Goal: Information Seeking & Learning: Learn about a topic

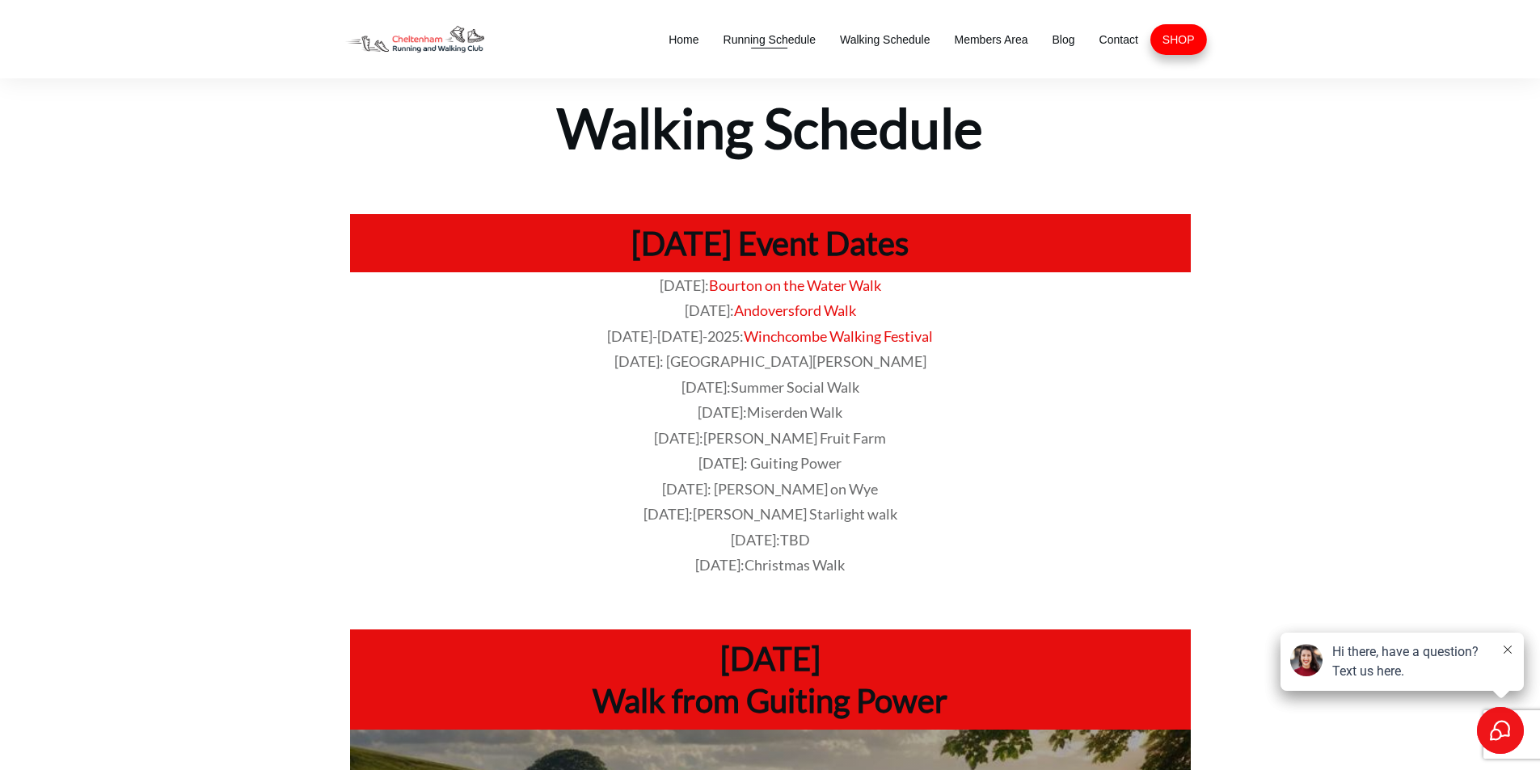
click at [753, 53] on li "Running Schedule" at bounding box center [769, 39] width 116 height 31
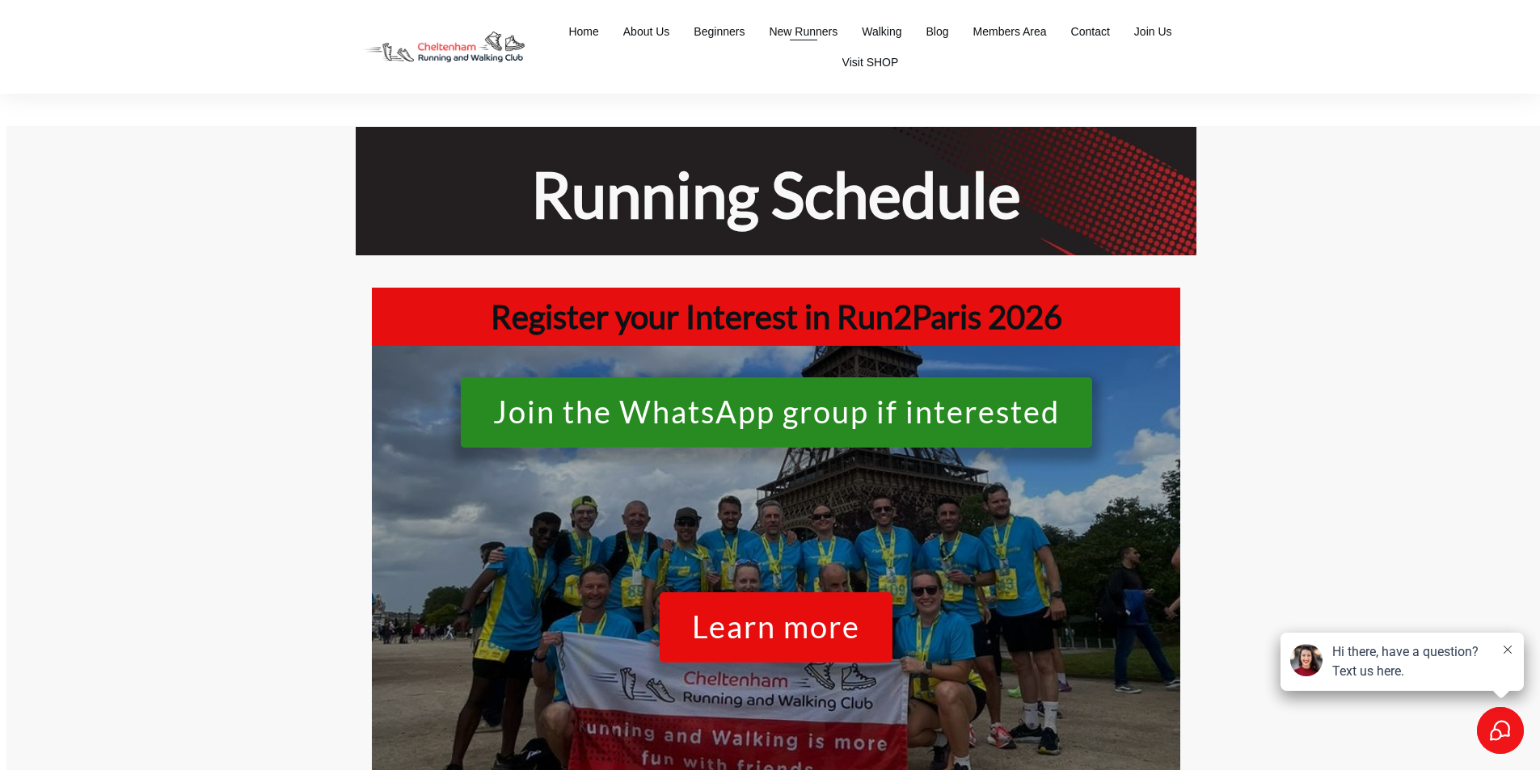
click at [791, 34] on span "New Runners" at bounding box center [803, 31] width 69 height 23
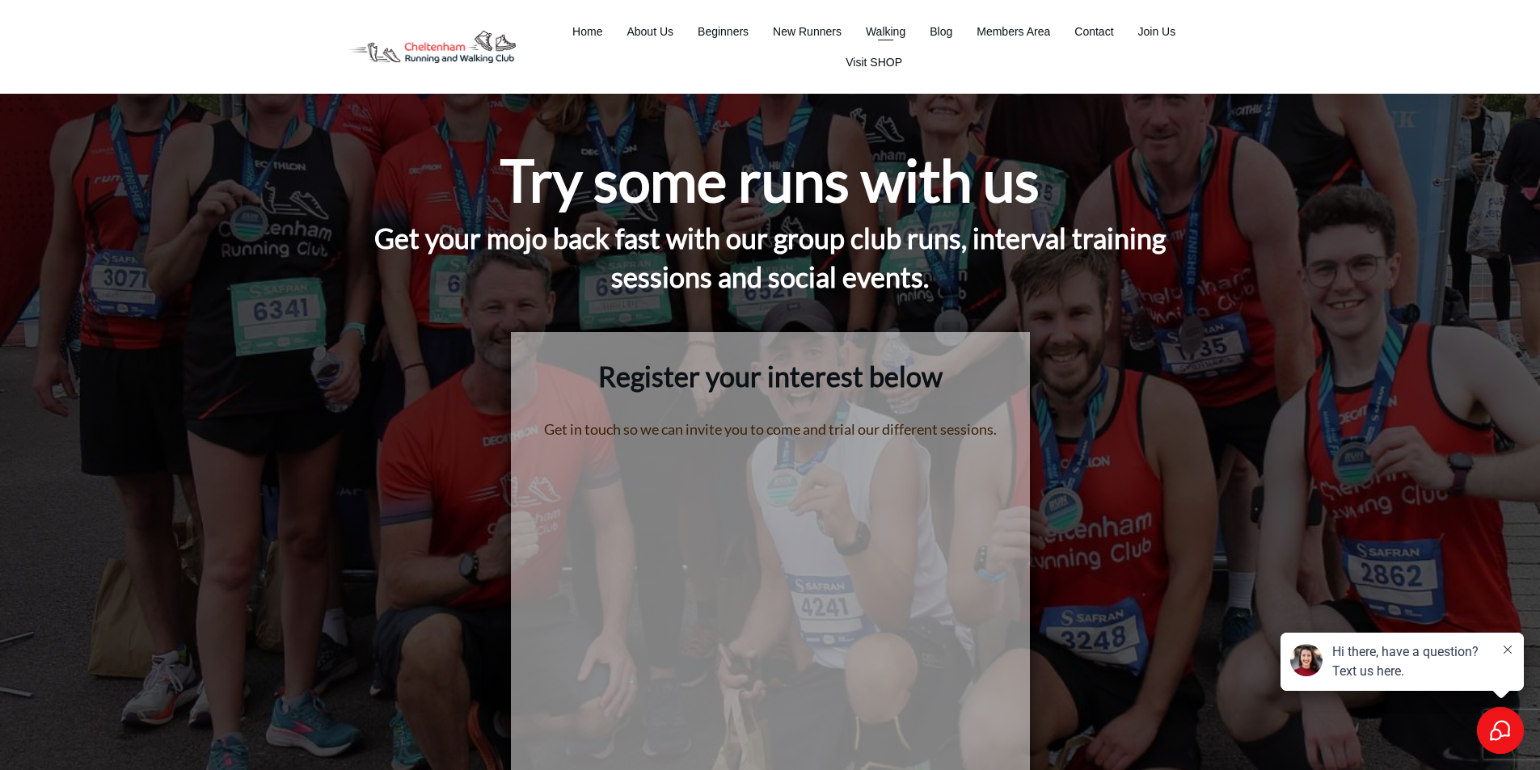
click at [871, 36] on span "Walking" at bounding box center [886, 31] width 40 height 23
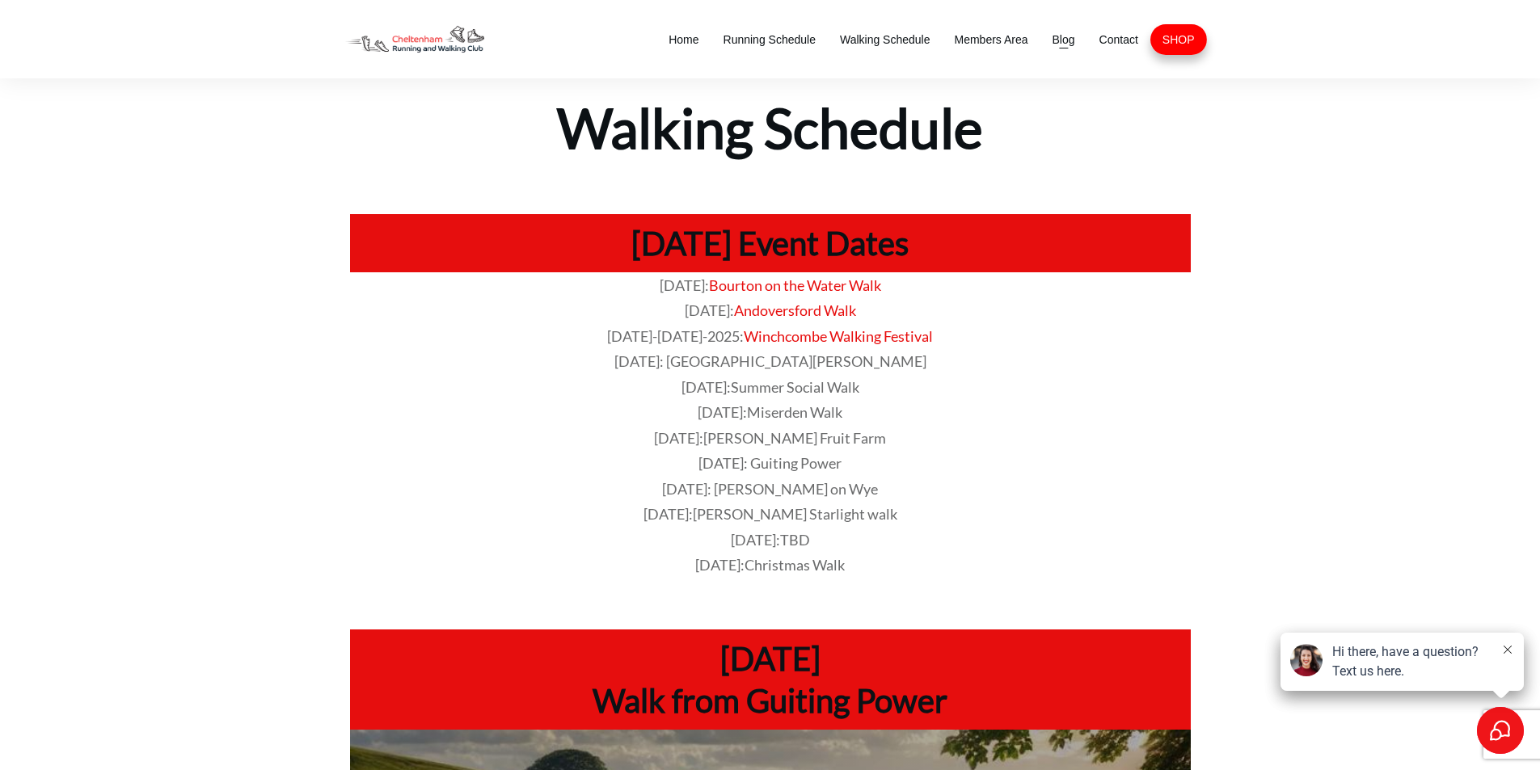
click at [1067, 35] on span "Blog" at bounding box center [1064, 39] width 23 height 23
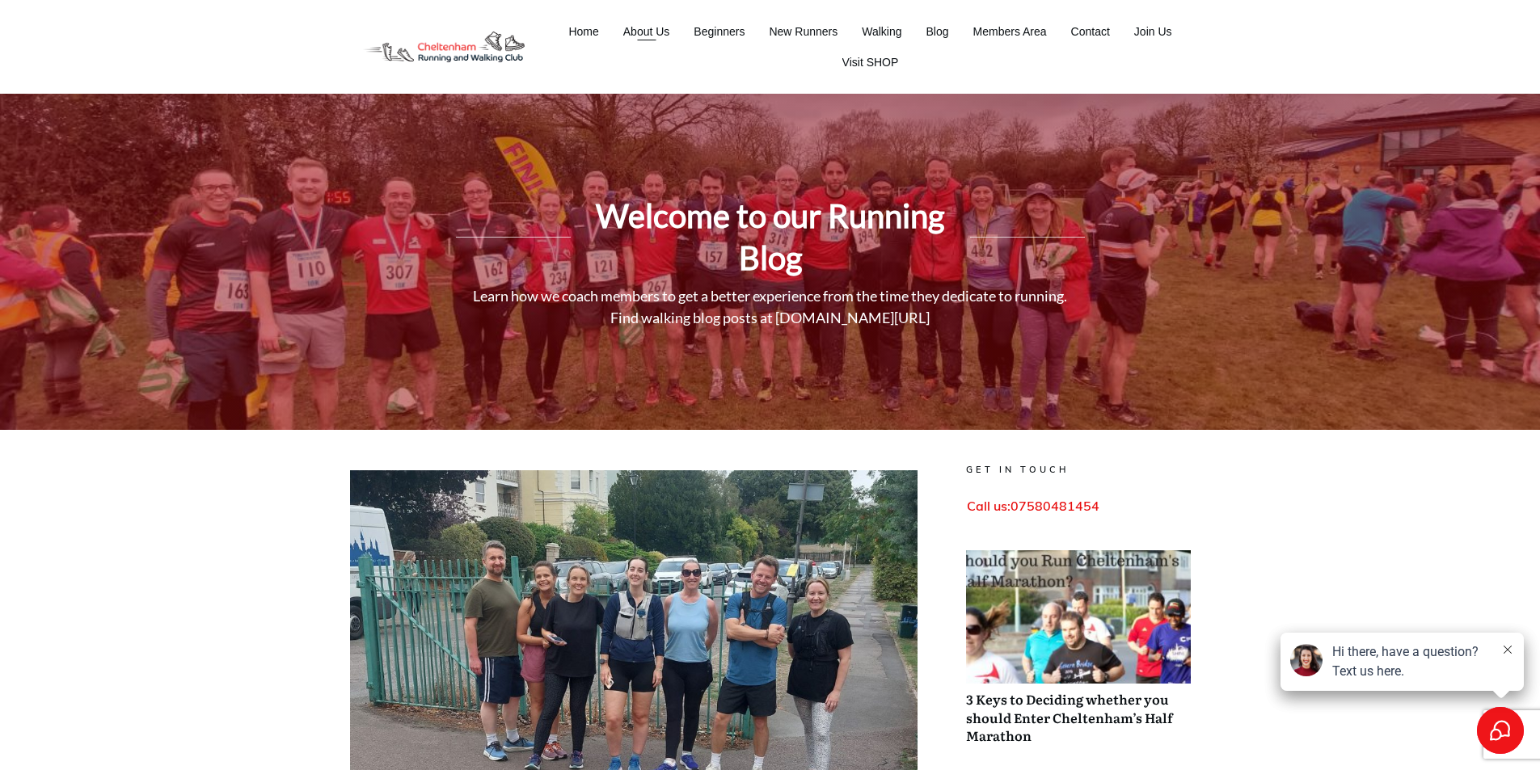
click at [656, 34] on span "About Us" at bounding box center [646, 31] width 47 height 23
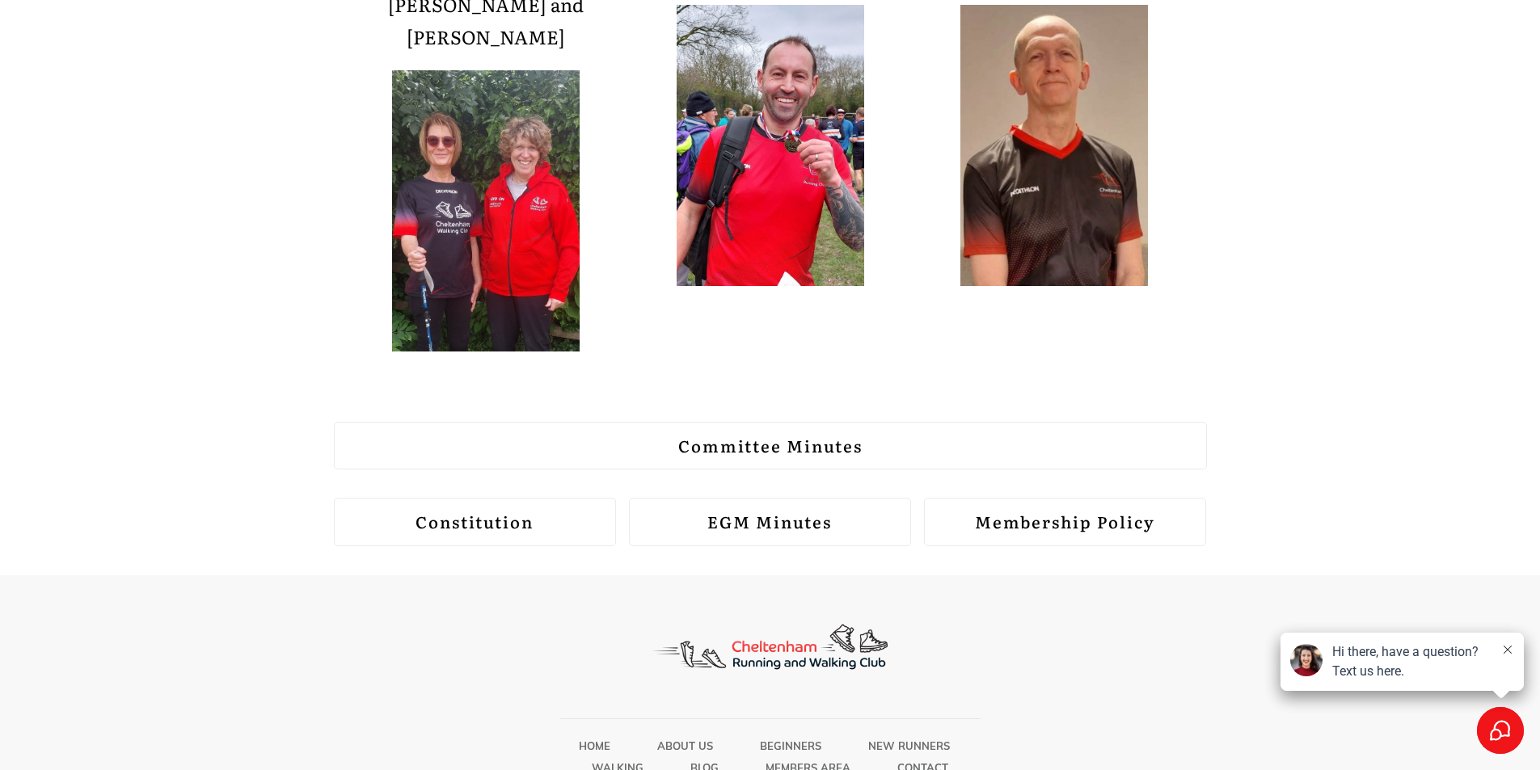
scroll to position [1859, 0]
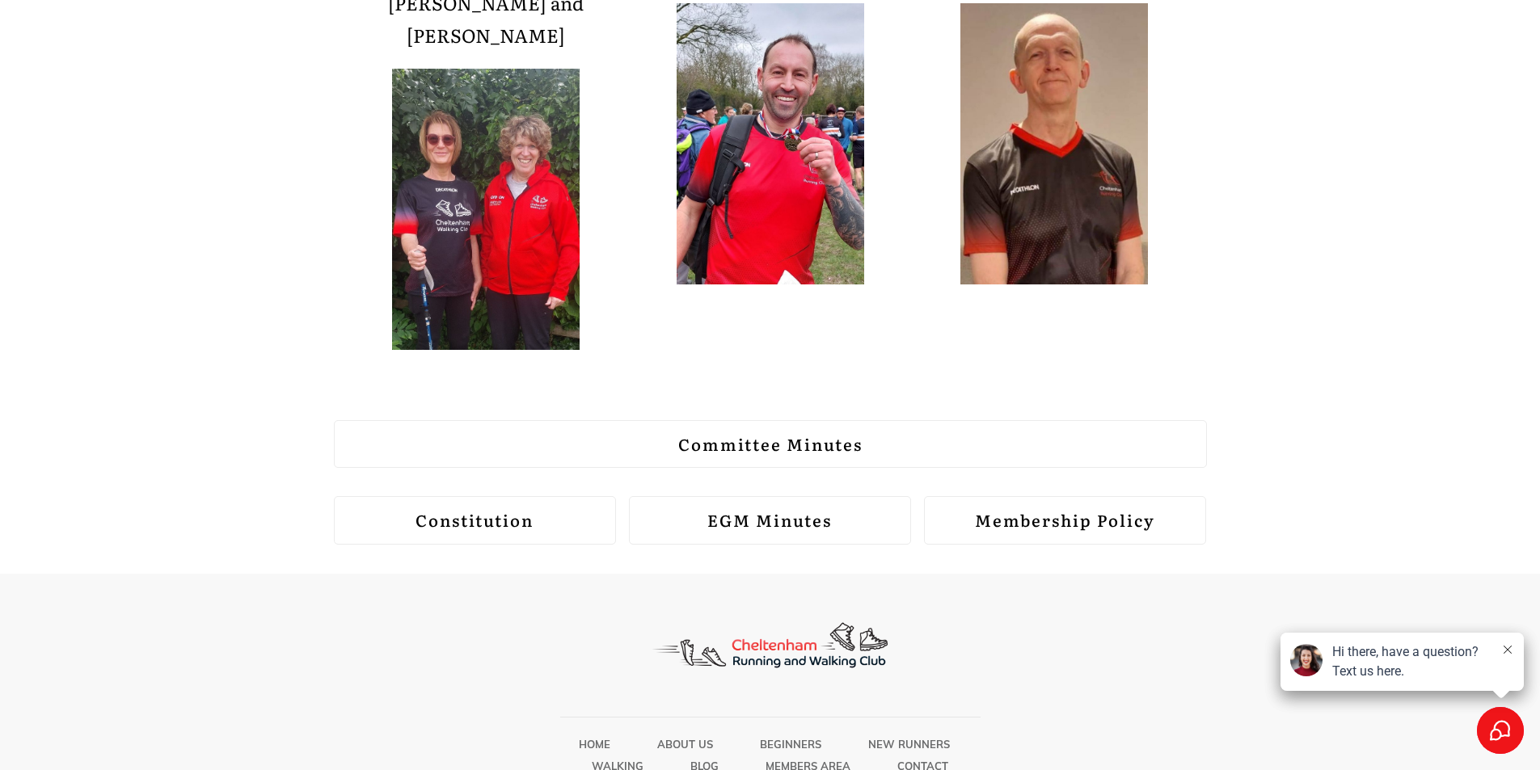
click at [772, 432] on strong "Committee Minutes" at bounding box center [770, 444] width 184 height 24
click at [751, 508] on strong "EGM Minutes" at bounding box center [769, 520] width 124 height 24
click at [1102, 508] on strong "Membership Policy" at bounding box center [1065, 520] width 180 height 24
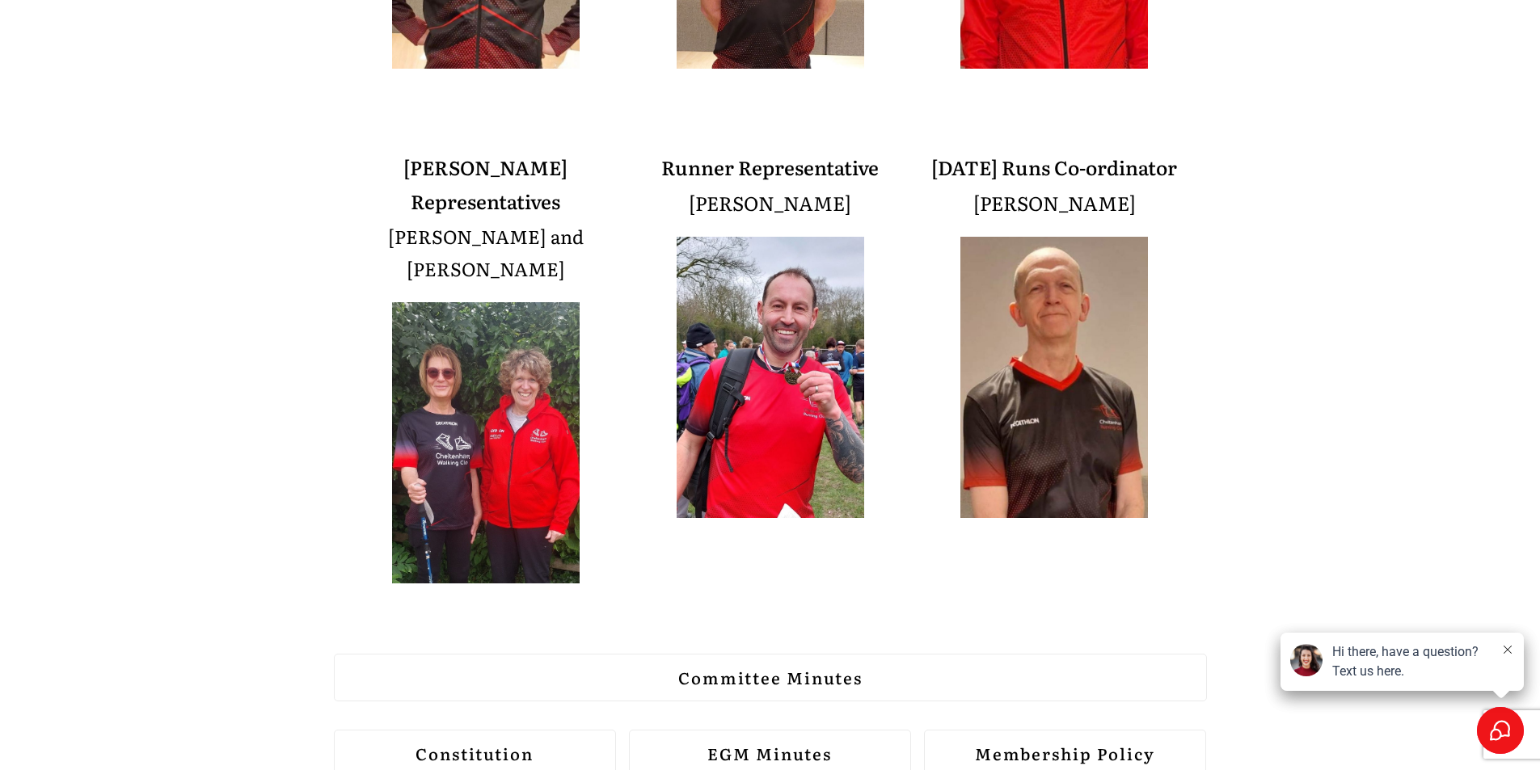
scroll to position [1617, 0]
